Goal: Task Accomplishment & Management: Use online tool/utility

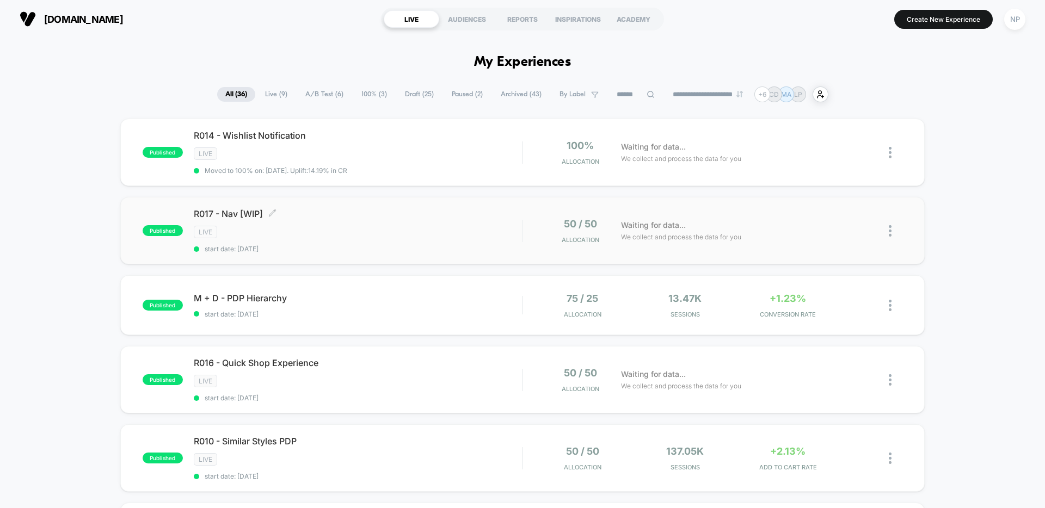
click at [400, 227] on div "LIVE" at bounding box center [358, 232] width 328 height 13
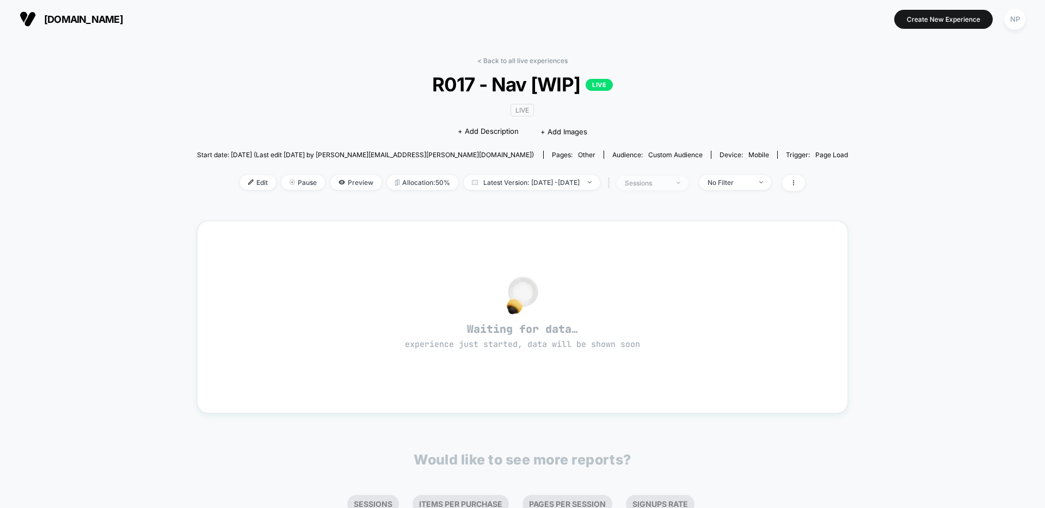
click at [668, 183] on div "sessions" at bounding box center [647, 183] width 44 height 8
drag, startPoint x: 653, startPoint y: 248, endPoint x: 654, endPoint y: 282, distance: 34.8
click at [653, 248] on span "Sessions with impressions" at bounding box center [662, 246] width 92 height 9
click at [651, 298] on button "Save" at bounding box center [663, 299] width 129 height 18
click at [520, 61] on link "< Back to all live experiences" at bounding box center [522, 61] width 90 height 8
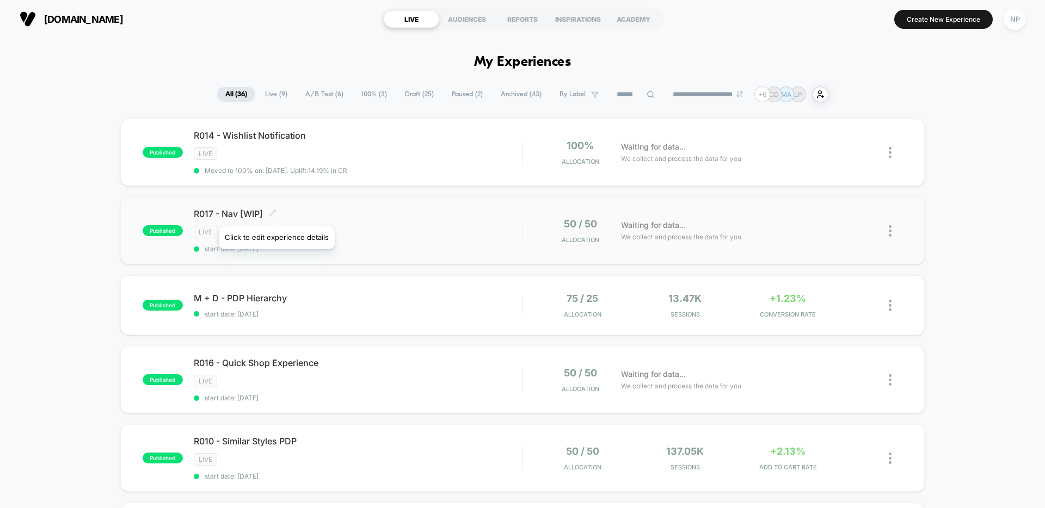
click at [276, 213] on icon at bounding box center [272, 213] width 8 height 8
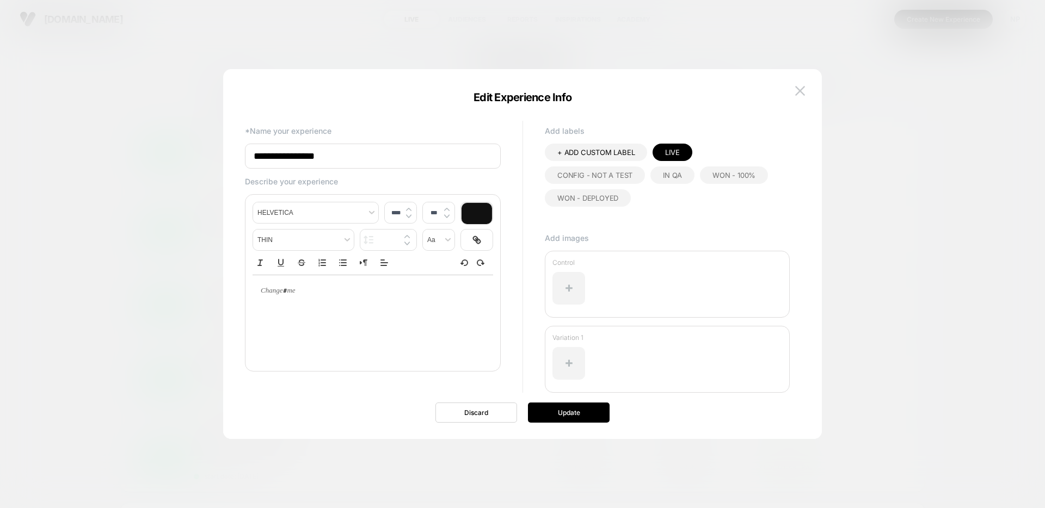
drag, startPoint x: 285, startPoint y: 158, endPoint x: 406, endPoint y: 161, distance: 120.8
click at [406, 161] on input "**********" at bounding box center [373, 156] width 256 height 25
type input "**********"
click at [562, 415] on button "Update" at bounding box center [569, 413] width 82 height 20
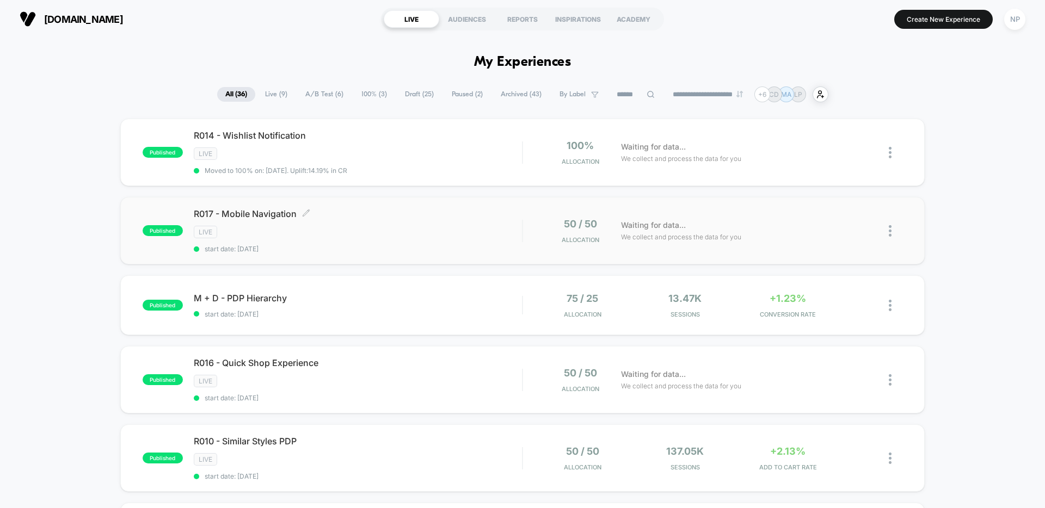
click at [432, 217] on span "R017 - Mobile Navigation Click to edit experience details" at bounding box center [358, 213] width 328 height 11
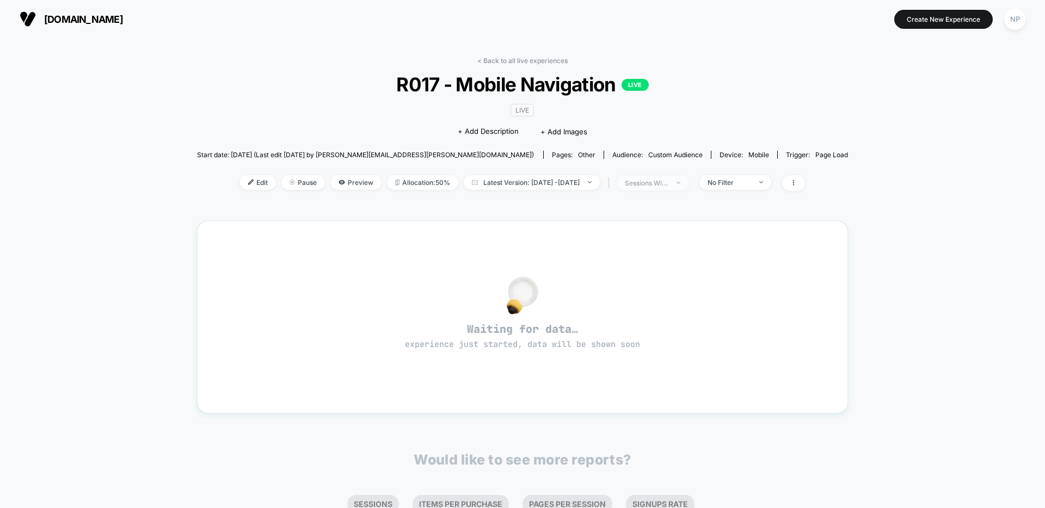
click at [668, 184] on div "sessions with impression" at bounding box center [647, 183] width 44 height 8
drag, startPoint x: 641, startPoint y: 225, endPoint x: 645, endPoint y: 272, distance: 47.5
click at [641, 225] on span "Sessions" at bounding box center [631, 224] width 31 height 9
click at [649, 306] on button "Save" at bounding box center [663, 299] width 129 height 18
click at [668, 184] on div "sessions" at bounding box center [647, 183] width 44 height 8
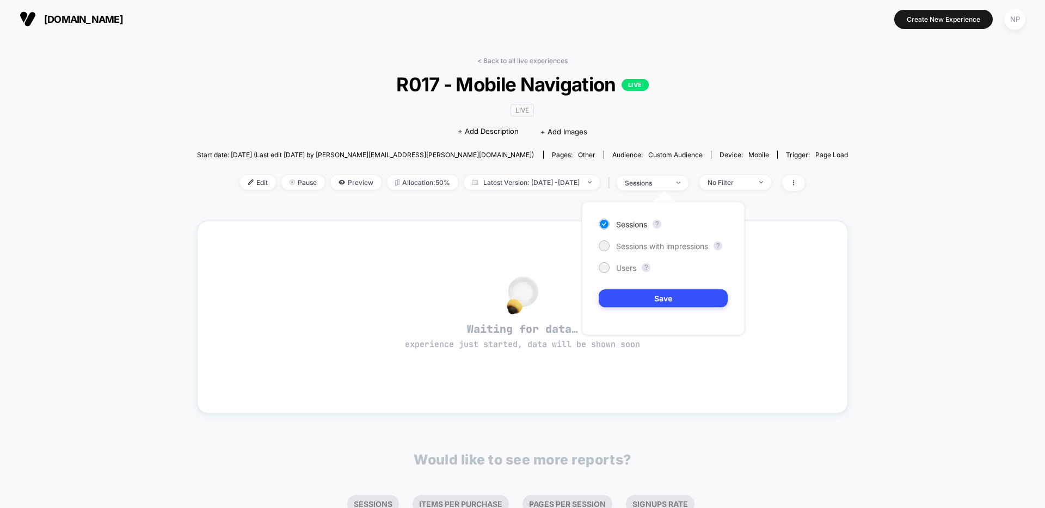
drag, startPoint x: 644, startPoint y: 245, endPoint x: 645, endPoint y: 280, distance: 34.8
click at [645, 245] on span "Sessions with impressions" at bounding box center [662, 246] width 92 height 9
click at [644, 294] on button "Save" at bounding box center [663, 299] width 129 height 18
click at [240, 181] on span "Edit" at bounding box center [258, 182] width 36 height 15
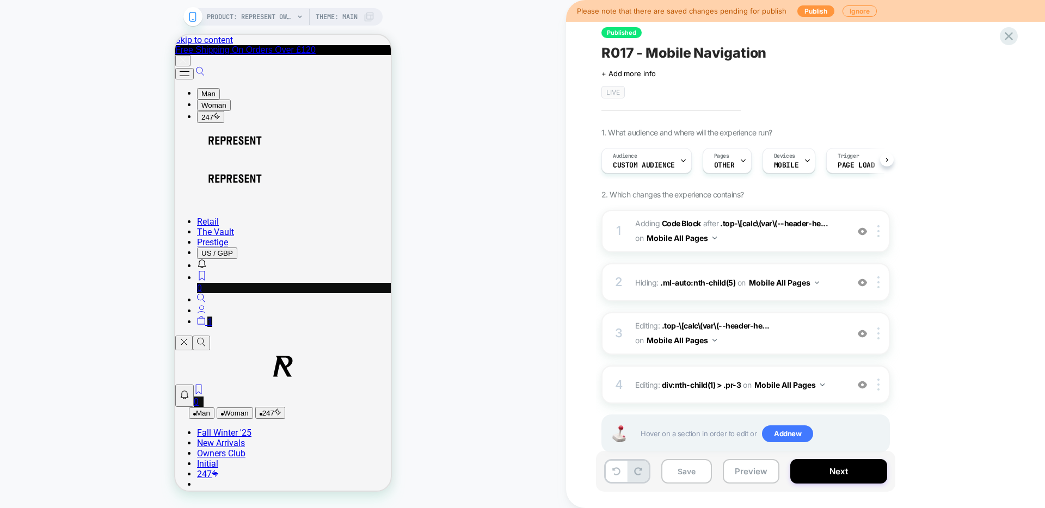
scroll to position [0, 1]
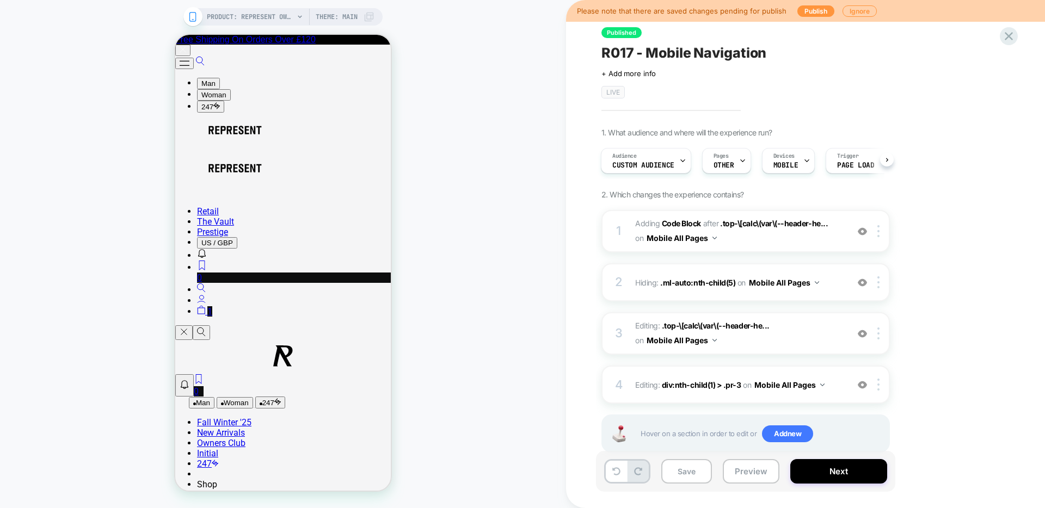
click at [0, 0] on icon at bounding box center [0, 0] width 0 height 0
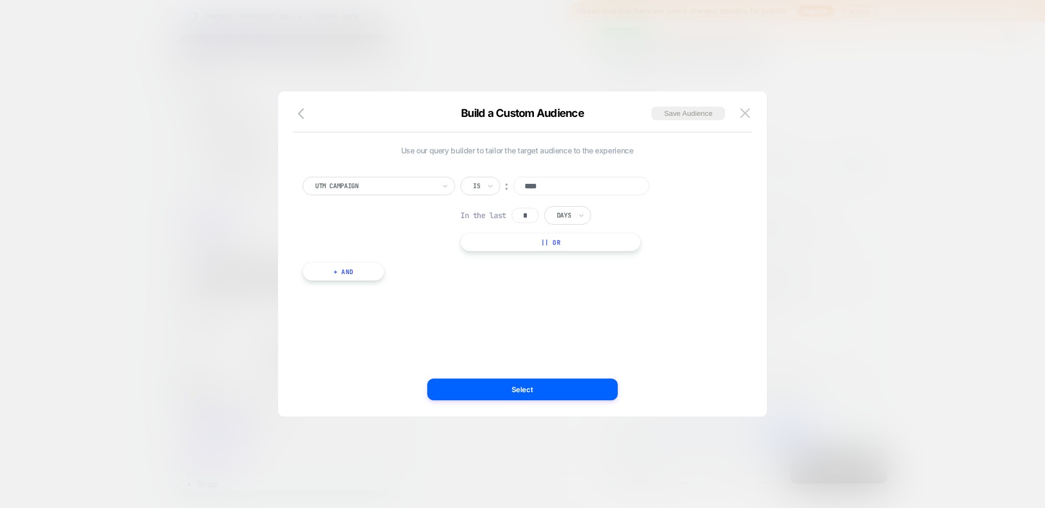
scroll to position [0, 0]
click at [0, 0] on button "button" at bounding box center [0, 0] width 0 height 0
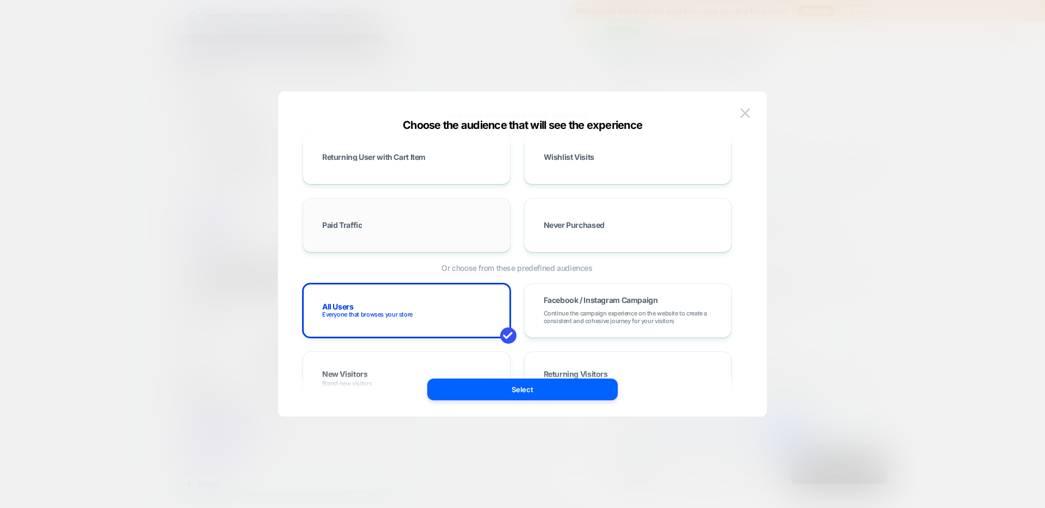
scroll to position [102, 0]
click at [0, 0] on button "Select" at bounding box center [0, 0] width 0 height 0
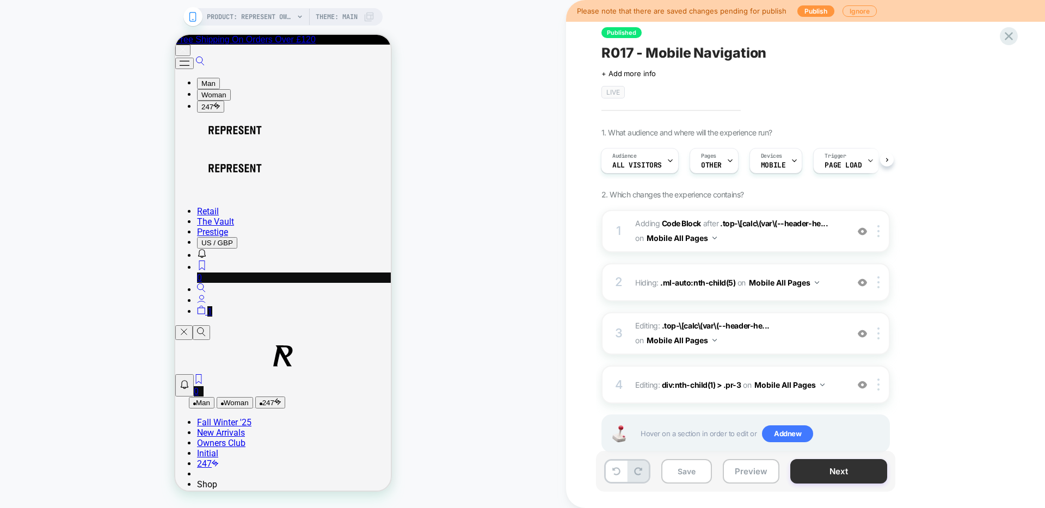
click at [821, 470] on button "Next" at bounding box center [838, 471] width 97 height 24
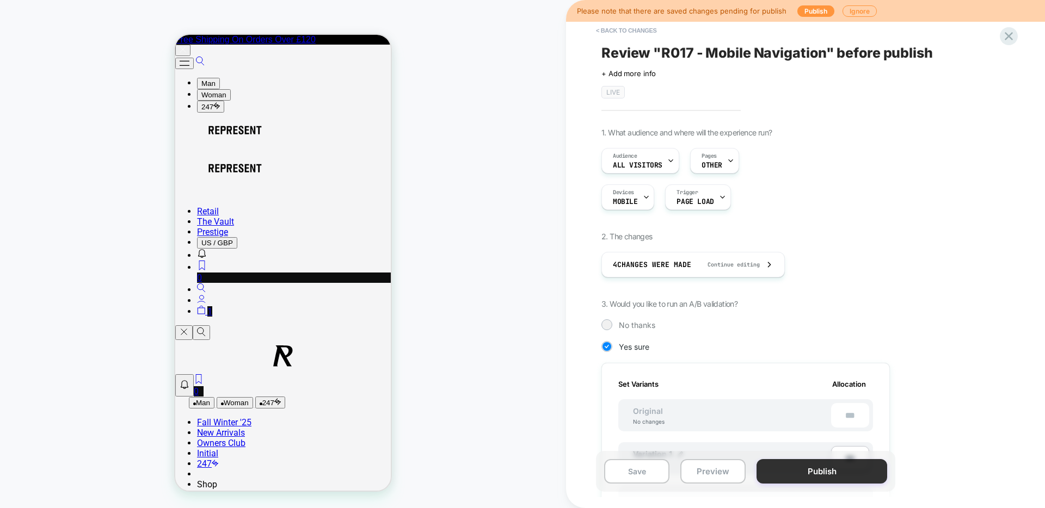
scroll to position [0, 1]
click at [0, 0] on button "Publish" at bounding box center [0, 0] width 0 height 0
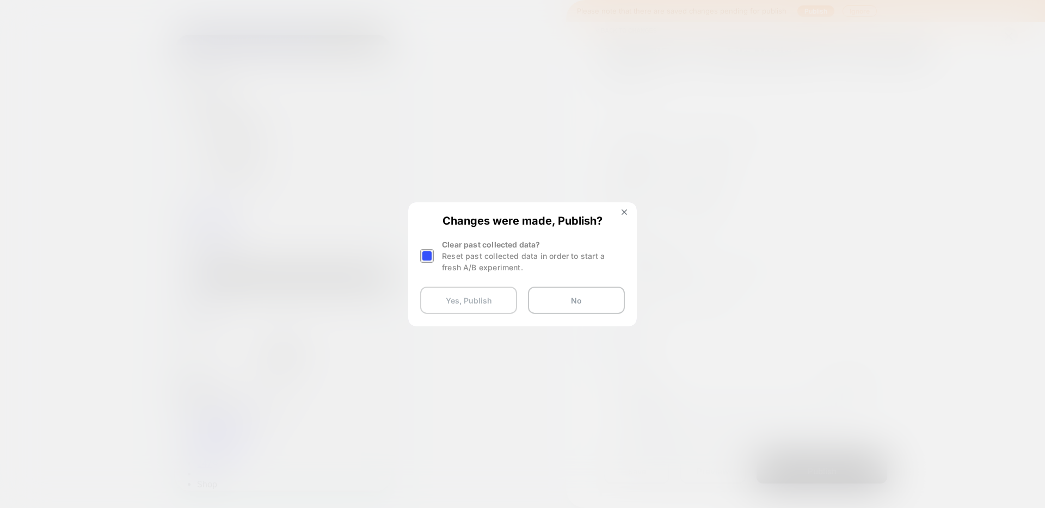
click at [476, 298] on button "Yes, Publish" at bounding box center [468, 300] width 97 height 27
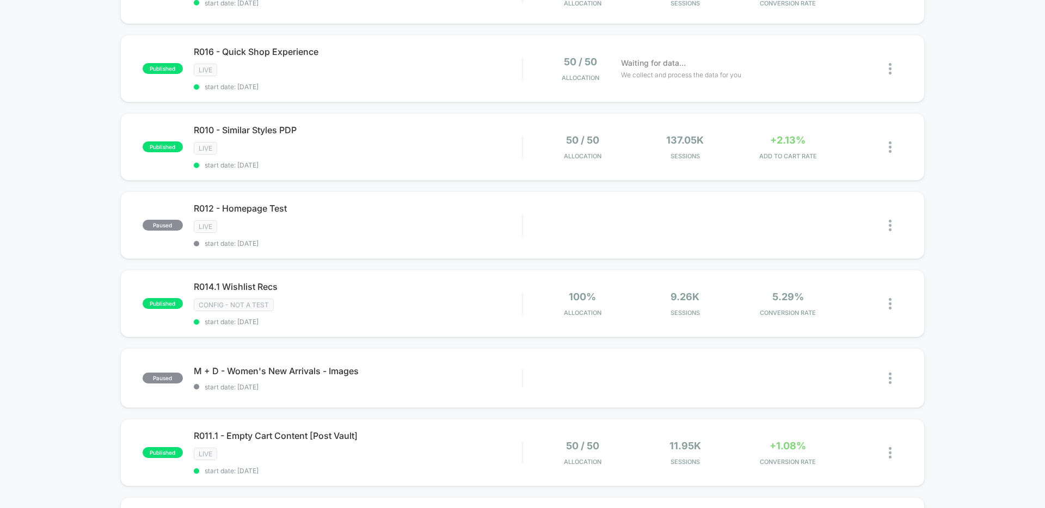
scroll to position [317, 0]
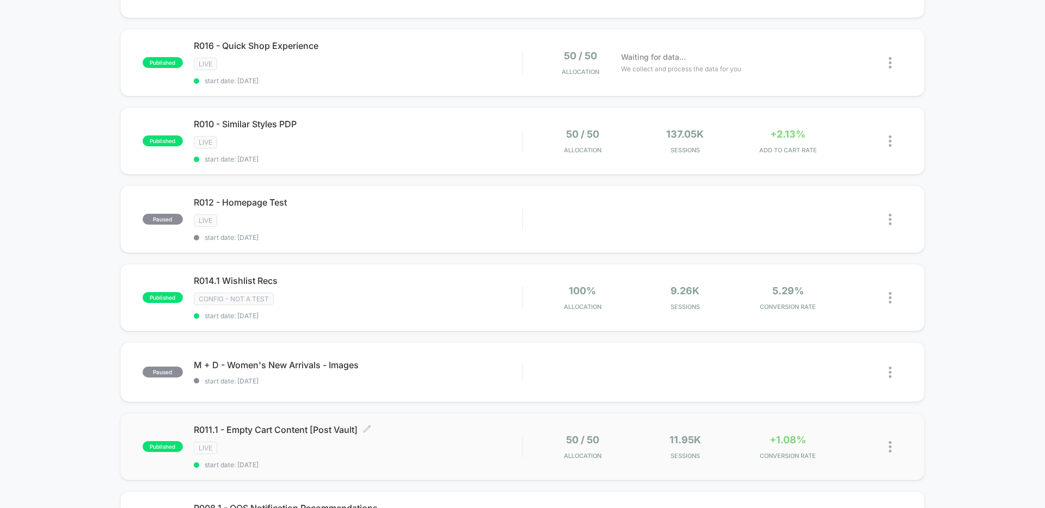
click at [424, 434] on span "R011.1 - Empty Cart Content [Post Vault] Click to edit experience details" at bounding box center [358, 429] width 328 height 11
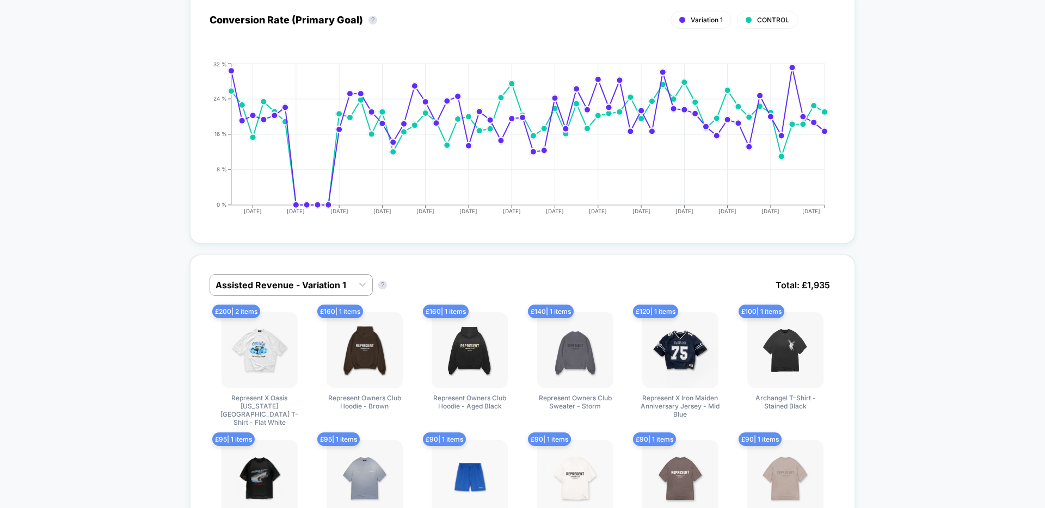
scroll to position [576, 0]
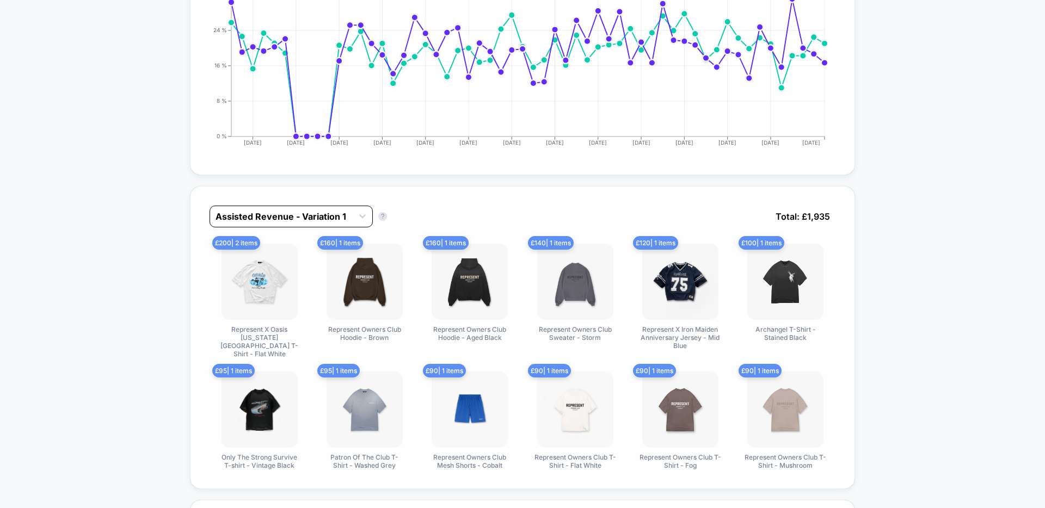
click at [335, 213] on div at bounding box center [282, 216] width 132 height 13
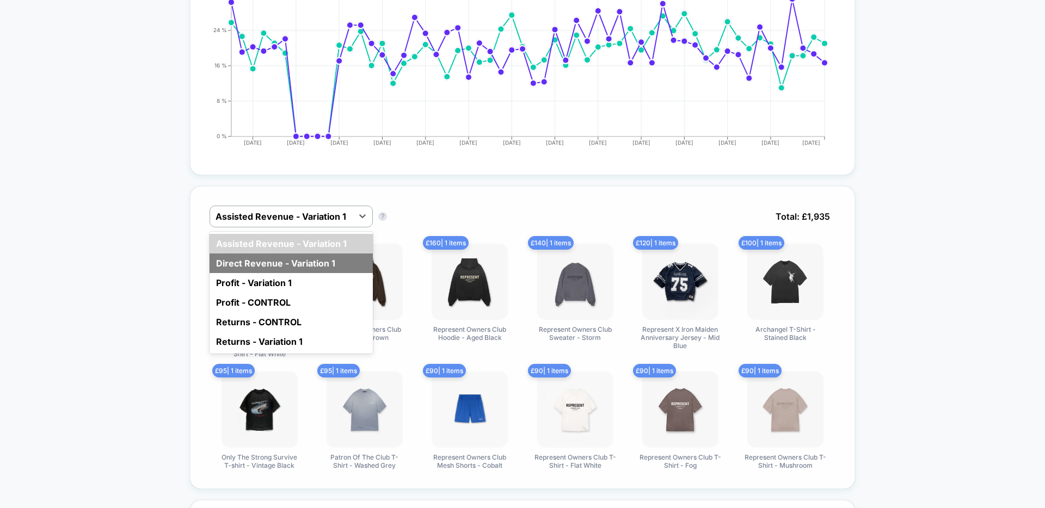
click at [307, 262] on div "Direct Revenue - Variation 1" at bounding box center [291, 264] width 163 height 20
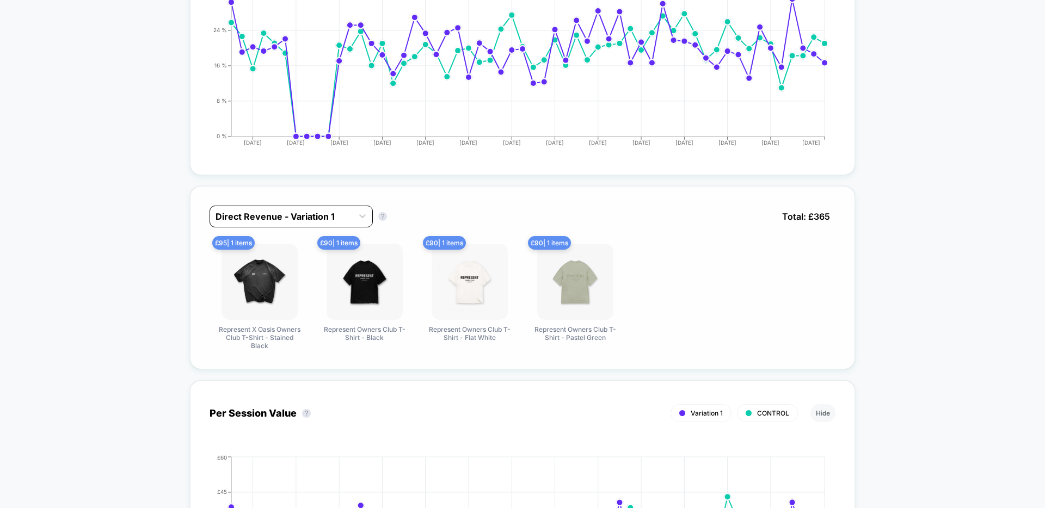
click at [329, 212] on div at bounding box center [282, 216] width 132 height 13
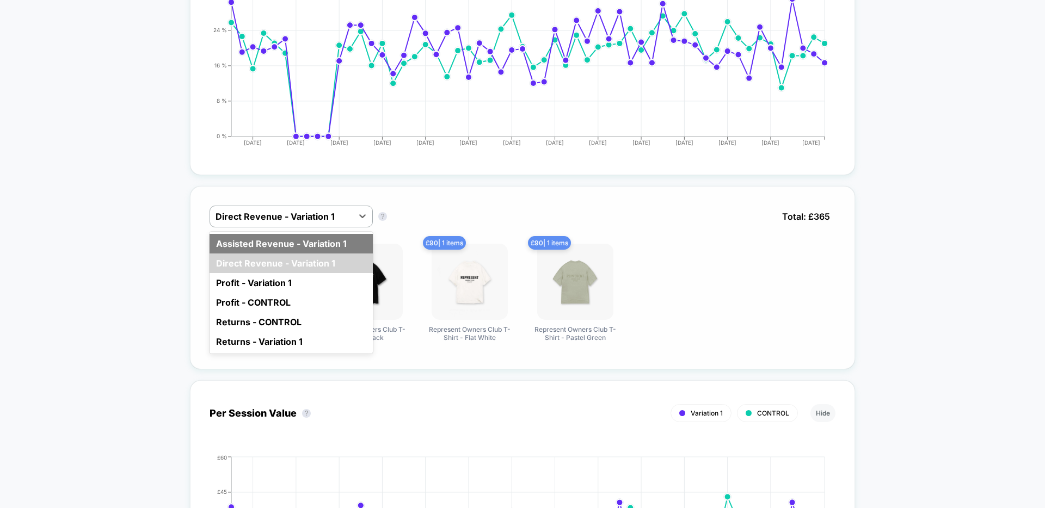
click at [312, 238] on div "Assisted Revenue - Variation 1" at bounding box center [291, 244] width 163 height 20
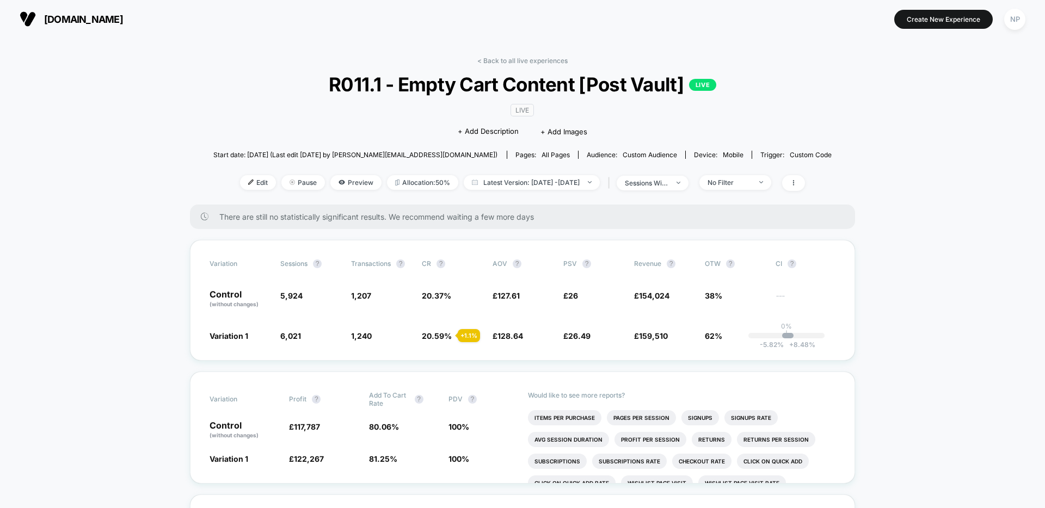
drag, startPoint x: 534, startPoint y: 61, endPoint x: 548, endPoint y: 64, distance: 14.5
click at [534, 61] on link "< Back to all live experiences" at bounding box center [522, 61] width 90 height 8
